Goal: Information Seeking & Learning: Learn about a topic

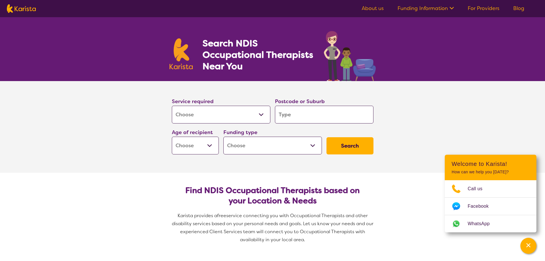
select select "[MEDICAL_DATA]"
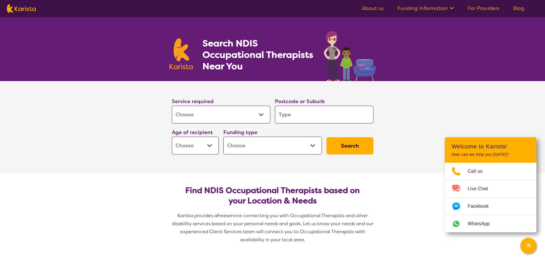
click at [312, 144] on select "Home Care Package (HCP) National Disability Insurance Scheme (NDIS) I don't know" at bounding box center [272, 146] width 98 height 18
select select "NDIS"
click at [223, 137] on select "Home Care Package (HCP) National Disability Insurance Scheme (NDIS) I don't know" at bounding box center [272, 146] width 98 height 18
select select "NDIS"
click at [320, 117] on input "search" at bounding box center [324, 115] width 98 height 18
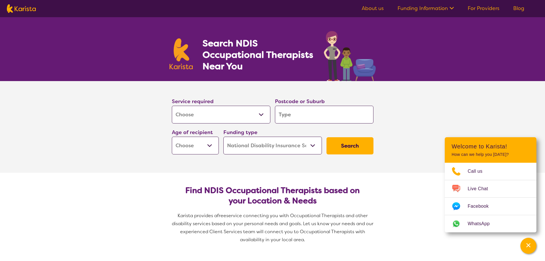
type input "3041"
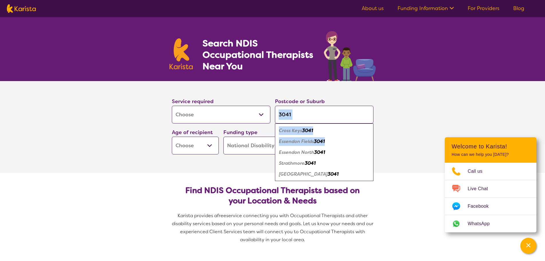
drag, startPoint x: 316, startPoint y: 138, endPoint x: 366, endPoint y: 117, distance: 54.3
click at [367, 118] on div "3041 Cross Keys 3041 Essendon Fields 3041 Essendon North 3041 Strathmore 3041 S…" at bounding box center [324, 115] width 98 height 18
click at [317, 112] on input "3041" at bounding box center [324, 115] width 98 height 18
type input "304"
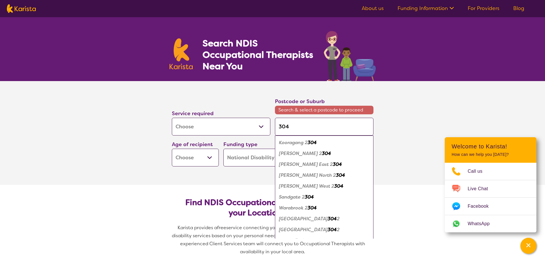
type input "3042"
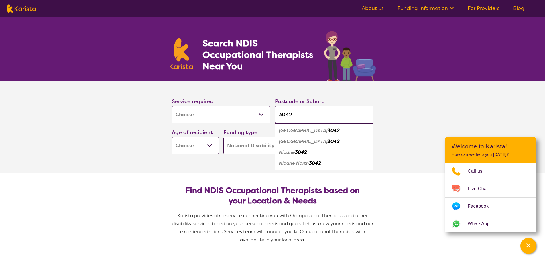
type input "3042"
click at [307, 131] on em "Airport West" at bounding box center [303, 130] width 49 height 6
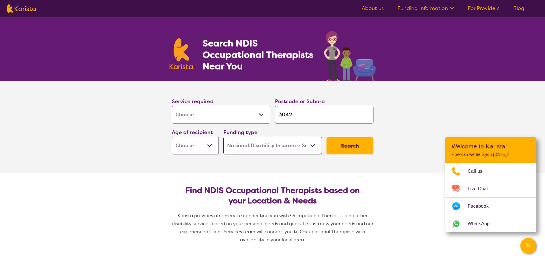
click at [338, 142] on button "Search" at bounding box center [349, 145] width 47 height 17
click at [358, 142] on button "Search" at bounding box center [349, 145] width 47 height 17
click at [213, 143] on select "Early Childhood - 0 to 9 Child - 10 to 11 Adolescent - 12 to 17 Adult - 18 to 6…" at bounding box center [195, 146] width 47 height 18
select select "AG"
click at [172, 137] on select "Early Childhood - 0 to 9 Child - 10 to 11 Adolescent - 12 to 17 Adult - 18 to 6…" at bounding box center [195, 146] width 47 height 18
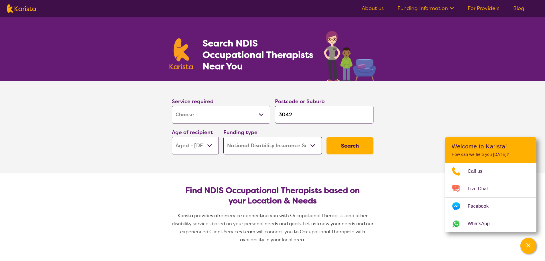
select select "AG"
click at [349, 148] on button "Search" at bounding box center [349, 145] width 47 height 17
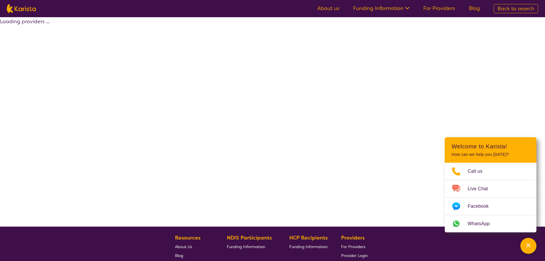
select select "by_score"
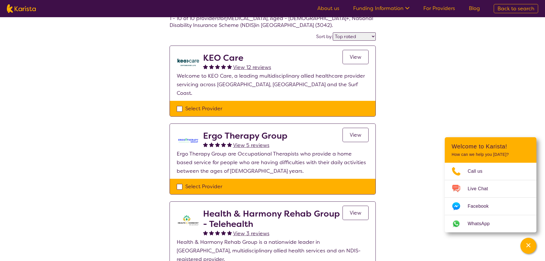
scroll to position [29, 0]
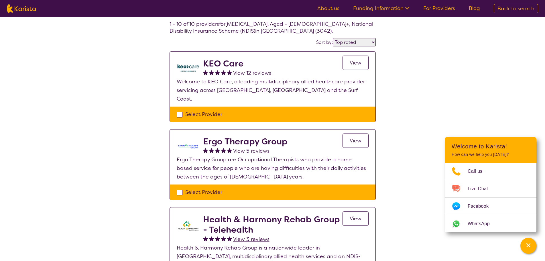
click at [260, 72] on span "View 12 reviews" at bounding box center [252, 73] width 38 height 7
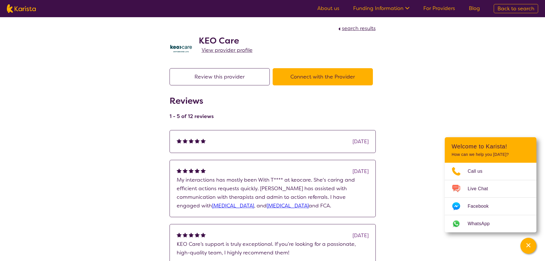
scroll to position [29, 0]
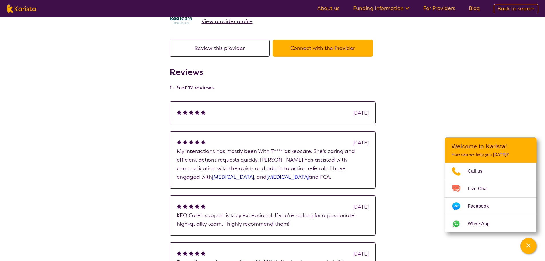
select select "by_score"
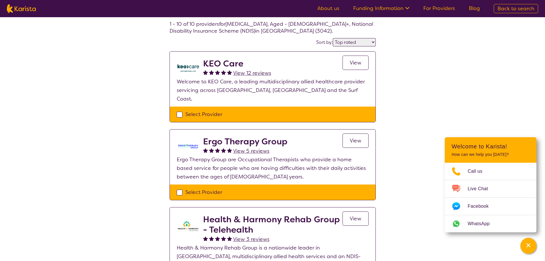
click at [360, 63] on span "View" at bounding box center [356, 62] width 12 height 7
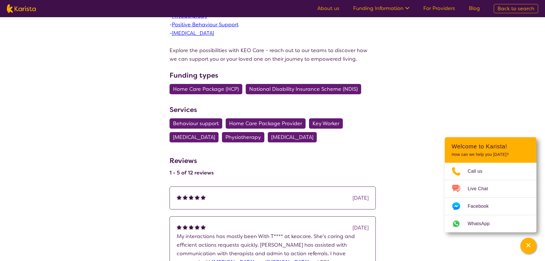
scroll to position [172, 0]
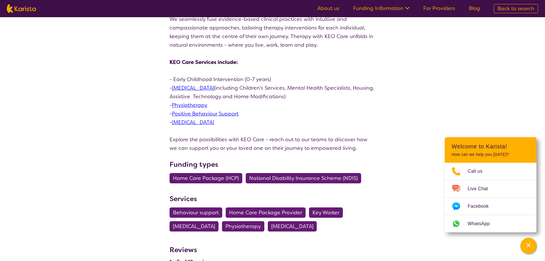
click at [210, 88] on link "[MEDICAL_DATA]" at bounding box center [193, 87] width 42 height 7
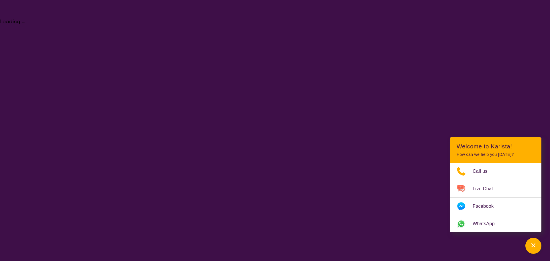
select select "[MEDICAL_DATA]"
select select "AG"
select select "NDIS"
select select "[MEDICAL_DATA]"
select select "AG"
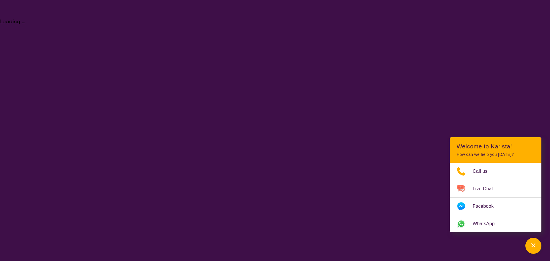
select select "NDIS"
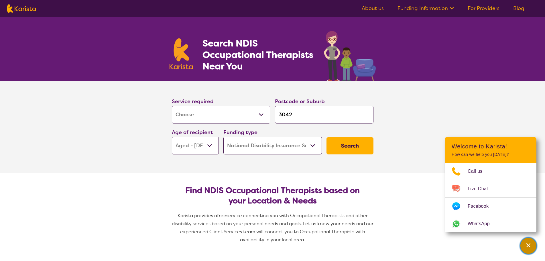
click at [528, 250] on div "Channel Menu" at bounding box center [527, 245] width 11 height 13
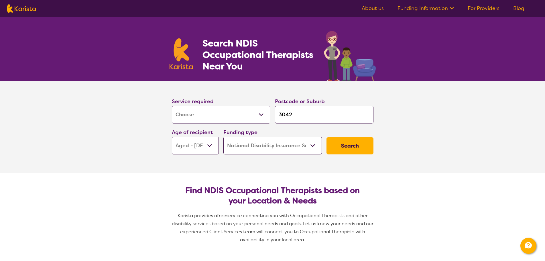
click at [454, 8] on ul "About us Funding Information NDIS - National Disability Insurance Scheme HCP - …" at bounding box center [443, 8] width 176 height 9
click at [380, 5] on link "About us" at bounding box center [373, 8] width 22 height 7
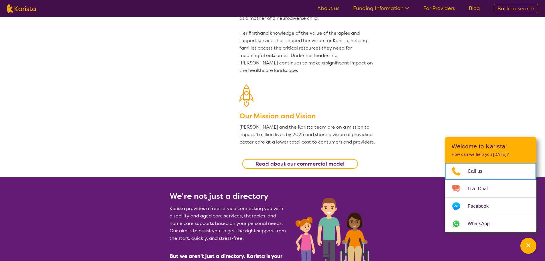
scroll to position [86, 0]
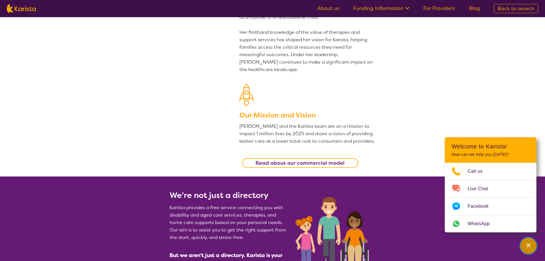
click at [530, 244] on icon "Channel Menu" at bounding box center [528, 245] width 6 height 6
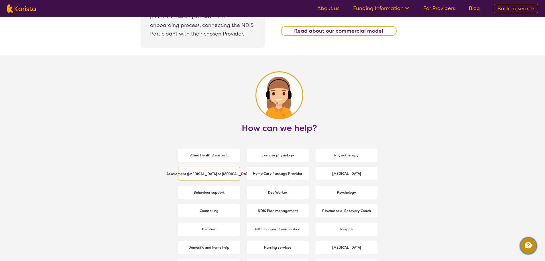
scroll to position [716, 0]
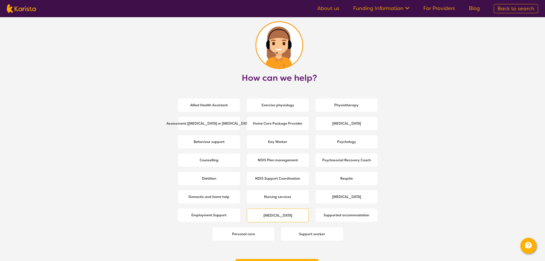
click at [284, 215] on b "[MEDICAL_DATA]" at bounding box center [277, 215] width 29 height 5
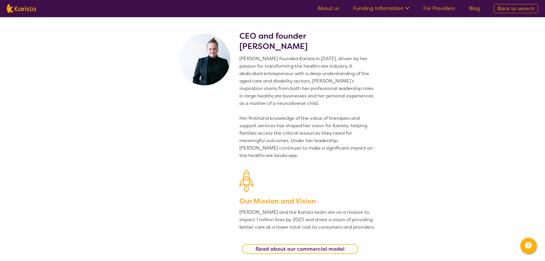
select select "[MEDICAL_DATA]"
select select "AG"
select select "NDIS"
select select "[MEDICAL_DATA]"
select select "AG"
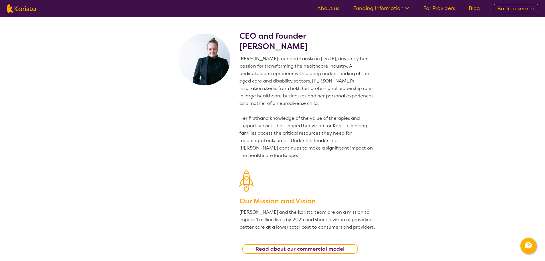
select select "NDIS"
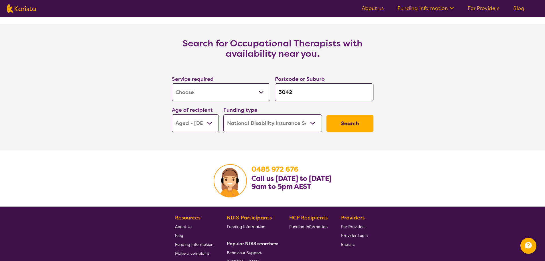
scroll to position [819, 0]
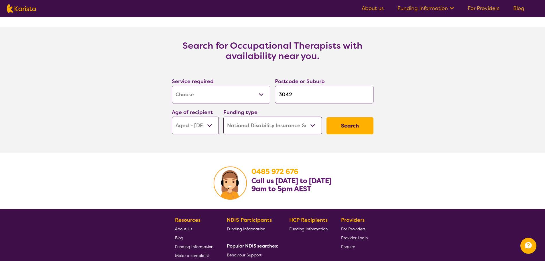
click at [355, 123] on button "Search" at bounding box center [349, 125] width 47 height 17
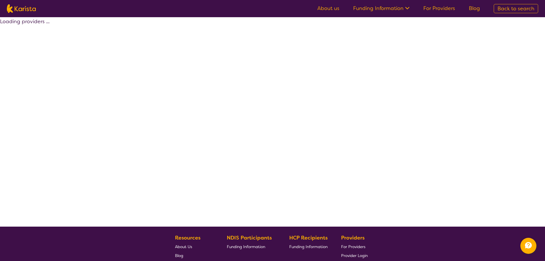
select select "by_score"
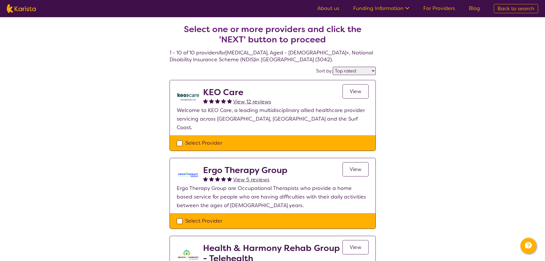
select select "[MEDICAL_DATA]"
select select "AG"
select select "NDIS"
select select "[MEDICAL_DATA]"
select select "AG"
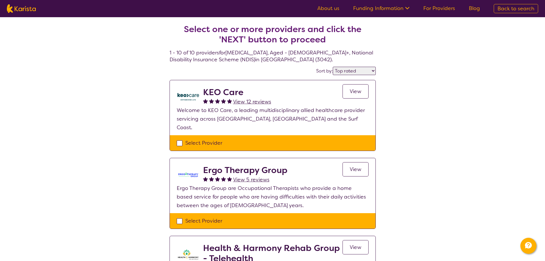
select select "NDIS"
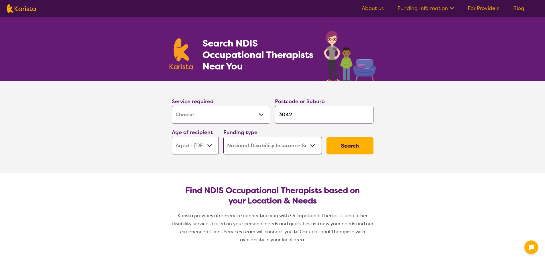
select select "[MEDICAL_DATA]"
select select "AG"
select select "NDIS"
select select "[MEDICAL_DATA]"
select select "AG"
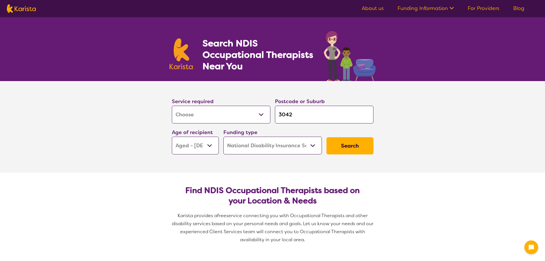
select select "NDIS"
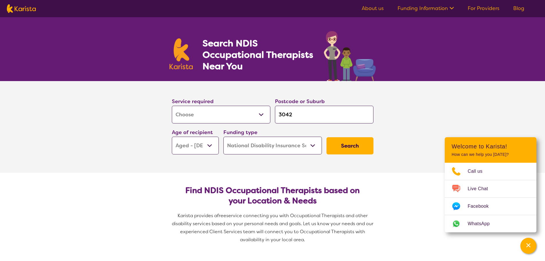
click at [315, 144] on select "Home Care Package (HCP) National Disability Insurance Scheme (NDIS) I don't know" at bounding box center [272, 146] width 98 height 18
select select "HCP"
click at [223, 137] on select "Home Care Package (HCP) National Disability Insurance Scheme (NDIS) I don't know" at bounding box center [272, 146] width 98 height 18
select select "HCP"
click at [343, 145] on button "Search" at bounding box center [349, 145] width 47 height 17
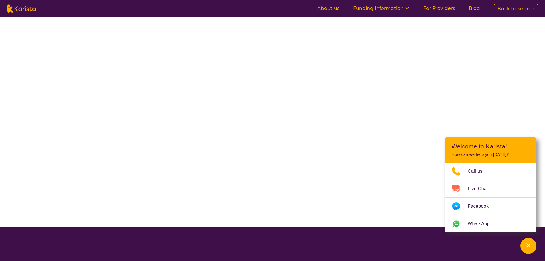
select select "[MEDICAL_DATA]"
select select "AG"
select select "HCP"
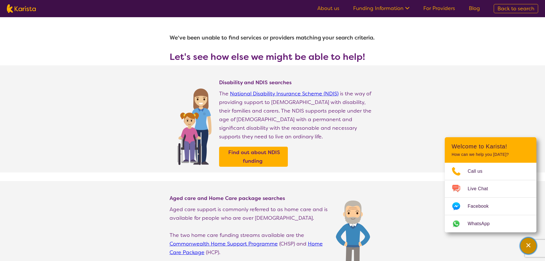
click at [531, 245] on div "Channel Menu" at bounding box center [527, 245] width 11 height 13
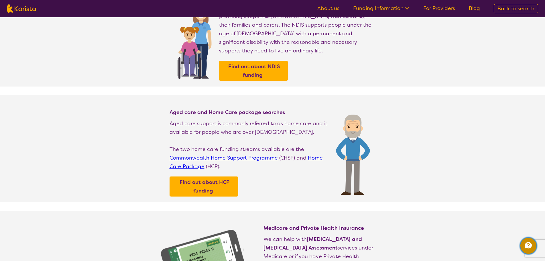
scroll to position [115, 0]
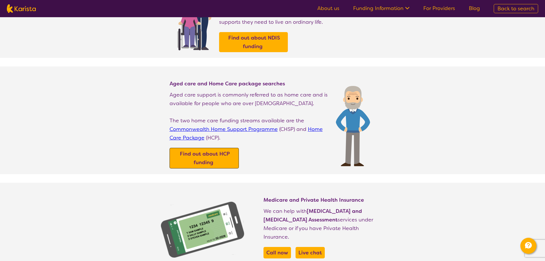
click at [213, 153] on b "Find out about HCP funding" at bounding box center [205, 157] width 50 height 15
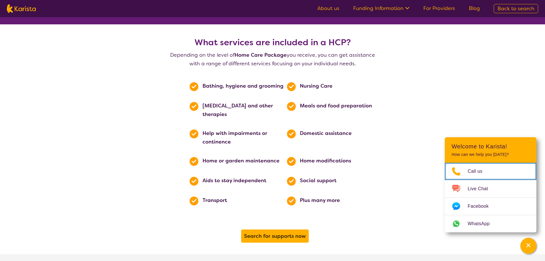
scroll to position [258, 0]
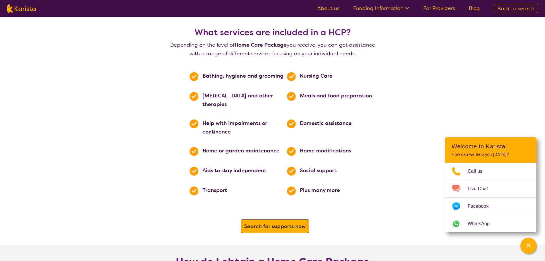
click at [260, 223] on b "Search for supports now" at bounding box center [275, 226] width 62 height 7
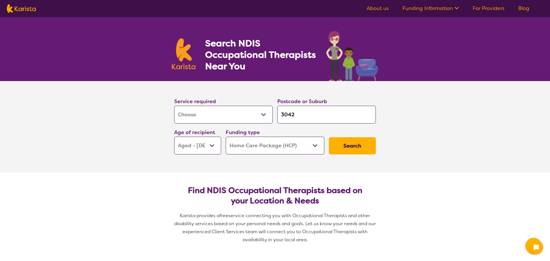
select select "[MEDICAL_DATA]"
select select "AG"
select select "HCP"
select select "[MEDICAL_DATA]"
select select "AG"
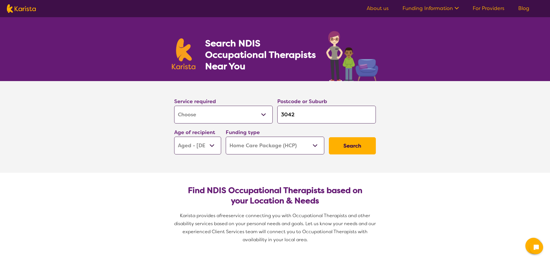
select select "HCP"
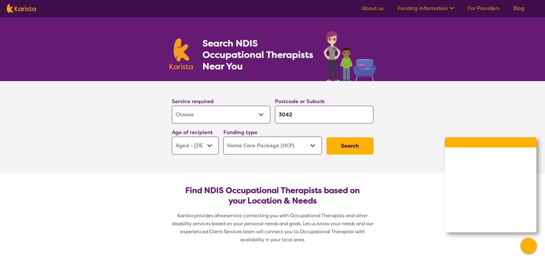
click at [344, 146] on button "Search" at bounding box center [349, 145] width 47 height 17
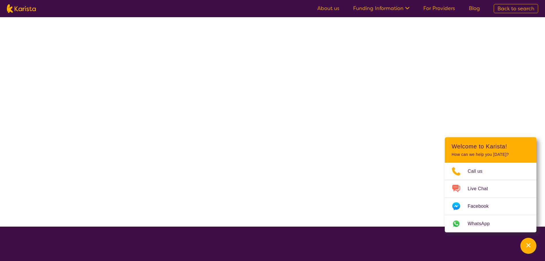
select select "[MEDICAL_DATA]"
select select "AG"
select select "HCP"
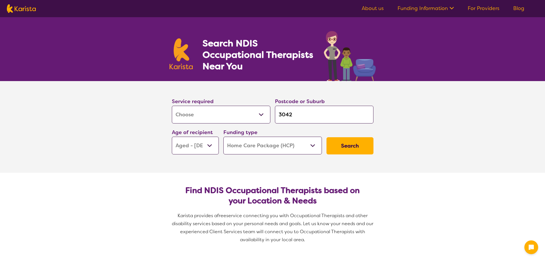
select select "[MEDICAL_DATA]"
select select "AG"
select select "HCP"
select select "[MEDICAL_DATA]"
select select "AG"
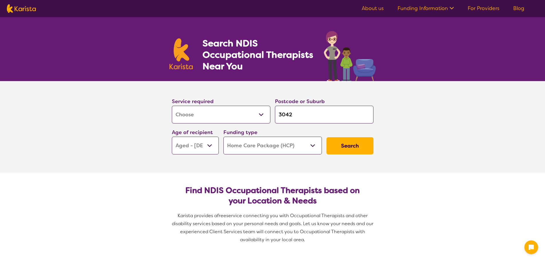
select select "HCP"
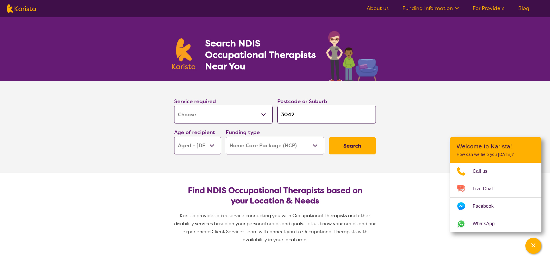
select select "[MEDICAL_DATA]"
select select "AG"
select select "HCP"
select select "[MEDICAL_DATA]"
select select "AG"
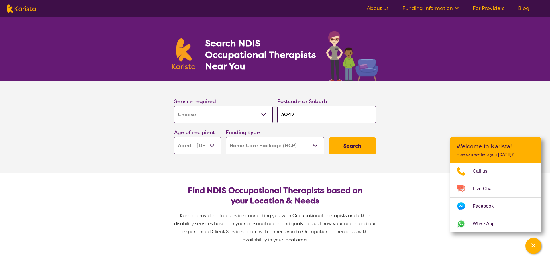
select select "HCP"
click at [371, 8] on link "About us" at bounding box center [373, 8] width 22 height 7
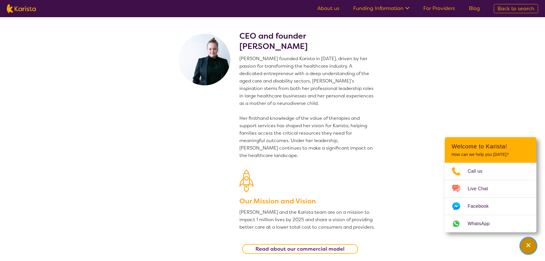
click at [527, 246] on icon "Channel Menu" at bounding box center [528, 245] width 4 height 4
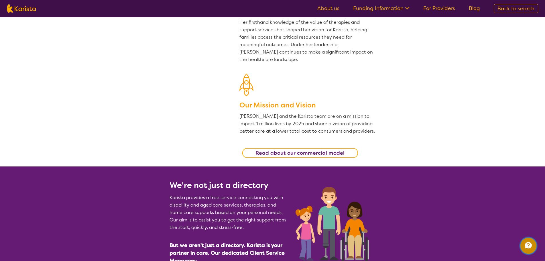
scroll to position [57, 0]
